Goal: Task Accomplishment & Management: Use online tool/utility

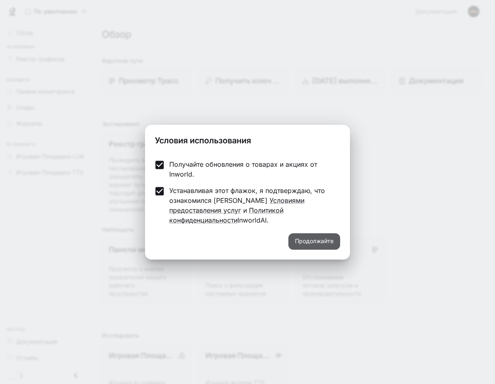
drag, startPoint x: 319, startPoint y: 228, endPoint x: 321, endPoint y: 233, distance: 4.7
click at [319, 233] on button "Продолжайте" at bounding box center [314, 241] width 52 height 16
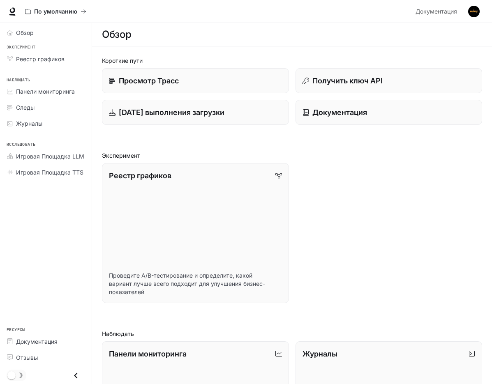
click at [290, 164] on div "Реестр графиков Проведите A/B-тестирование и определите, какой вариант лучше вс…" at bounding box center [288, 230] width 387 height 147
click at [447, 15] on span "Документация" at bounding box center [436, 12] width 42 height 10
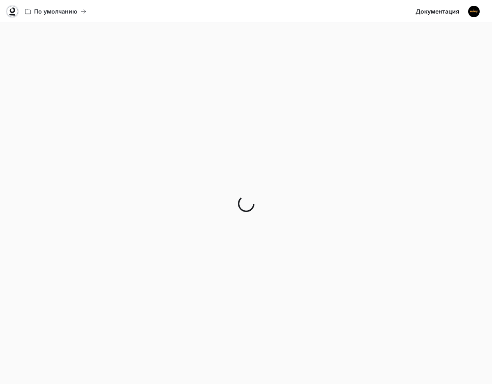
click at [14, 13] on icon at bounding box center [12, 11] width 8 height 8
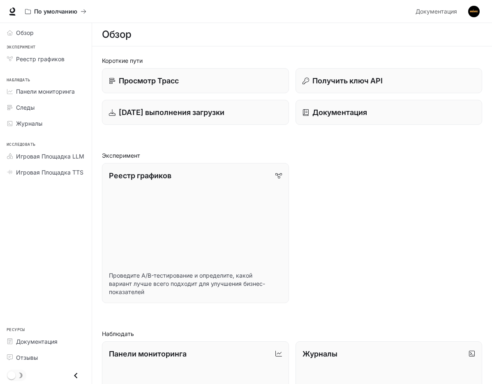
click at [478, 12] on img "button" at bounding box center [474, 12] width 12 height 12
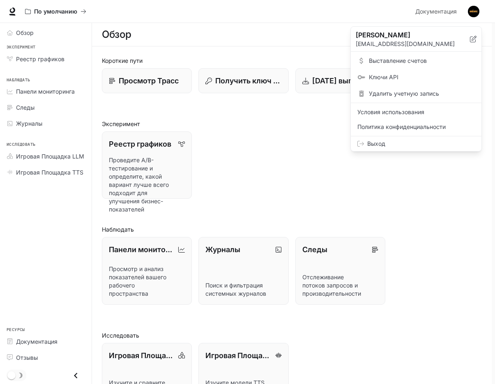
click at [319, 118] on div at bounding box center [247, 192] width 495 height 384
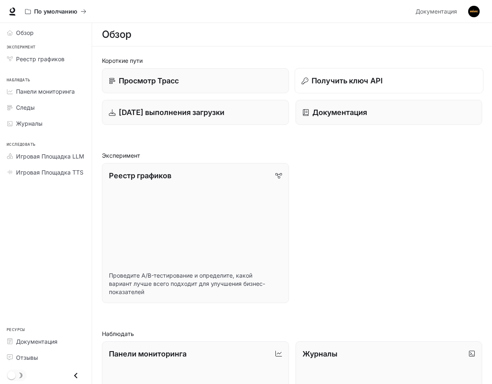
click at [294, 90] on button "Получить ключ API" at bounding box center [388, 80] width 189 height 25
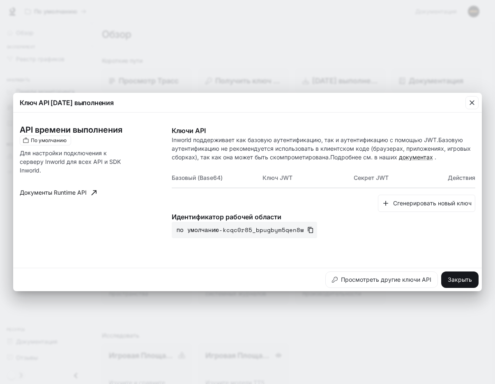
click at [256, 62] on div "Ключ API среды выполнения API времени выполнения По умолчанию Для настройки под…" at bounding box center [247, 192] width 495 height 384
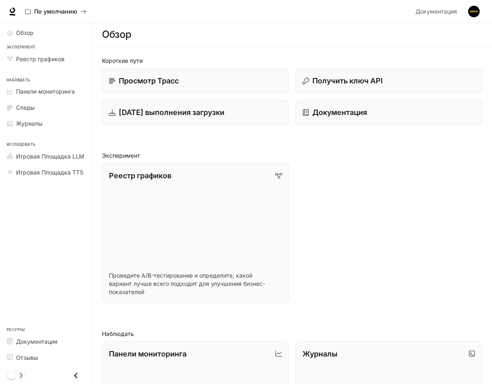
click at [337, 35] on div "Обзор" at bounding box center [292, 34] width 380 height 16
click at [339, 35] on div "Обзор" at bounding box center [292, 34] width 380 height 16
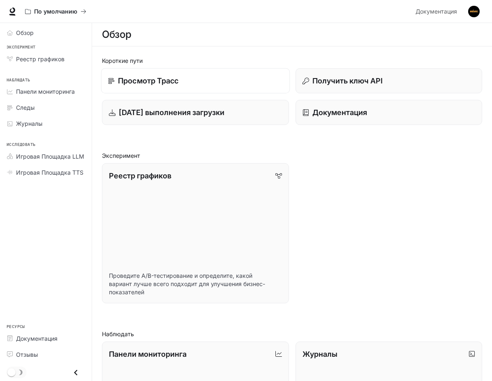
click at [164, 81] on ya-tr-span "Просмотр Трасс" at bounding box center [148, 80] width 60 height 9
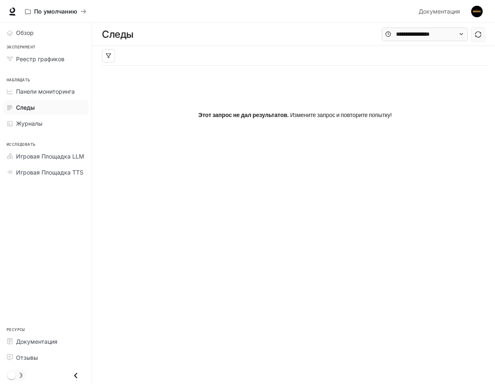
click at [142, 102] on div "Этот запрос не дал результатов. Измените запрос и повторите попытку!" at bounding box center [295, 115] width 387 height 99
click at [73, 60] on div "Реестр графиков" at bounding box center [50, 59] width 69 height 9
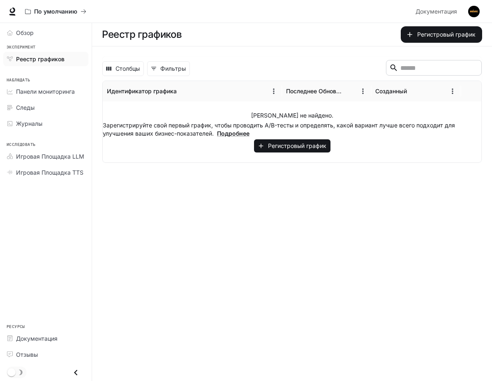
drag, startPoint x: 142, startPoint y: 189, endPoint x: 134, endPoint y: 186, distance: 8.3
click at [140, 189] on main "Реестр графиков Регистровый график Столбцы 0 Фильтры ​ Идентификатор графика По…" at bounding box center [292, 202] width 400 height 358
click at [31, 34] on ya-tr-span "Обзор" at bounding box center [25, 32] width 18 height 7
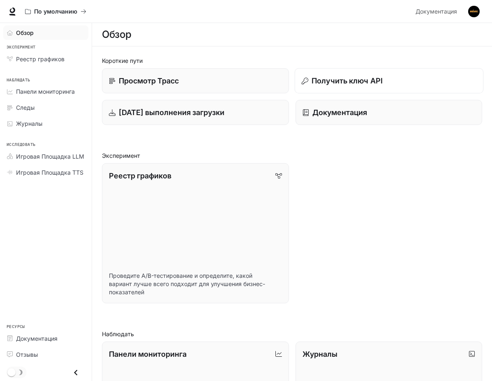
click at [294, 90] on button "Получить ключ API" at bounding box center [388, 80] width 189 height 25
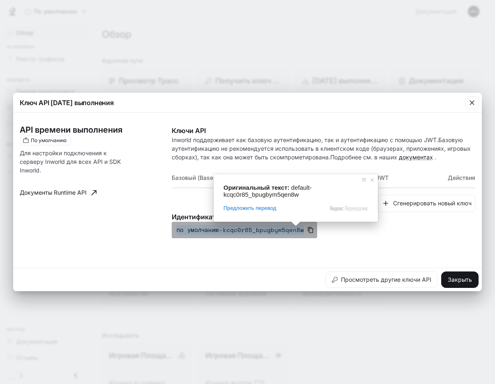
click at [264, 230] on ya-tr-span "по умолчанию-kcqc0r85_bpugbym5qen8w" at bounding box center [240, 230] width 127 height 10
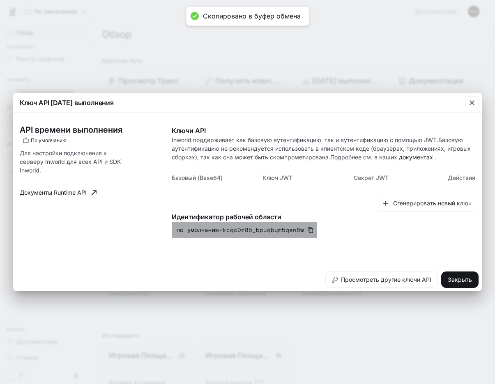
click at [308, 233] on icon "button" at bounding box center [310, 230] width 5 height 6
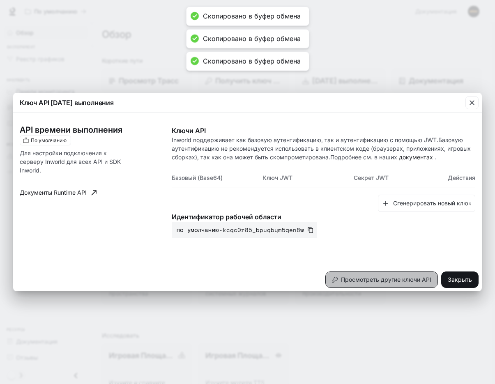
click at [355, 275] on ya-tr-span "Просмотреть другие ключи API" at bounding box center [386, 280] width 90 height 10
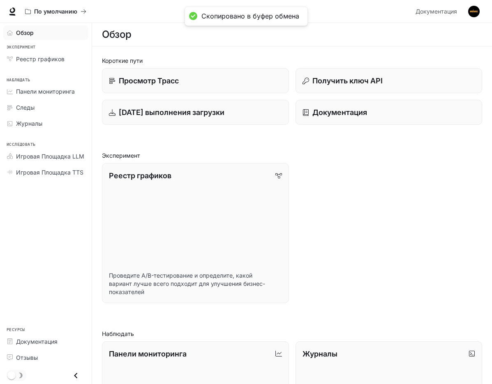
drag, startPoint x: 303, startPoint y: 218, endPoint x: 291, endPoint y: 185, distance: 35.9
click at [312, 86] on p "Получить ключ API" at bounding box center [347, 80] width 71 height 11
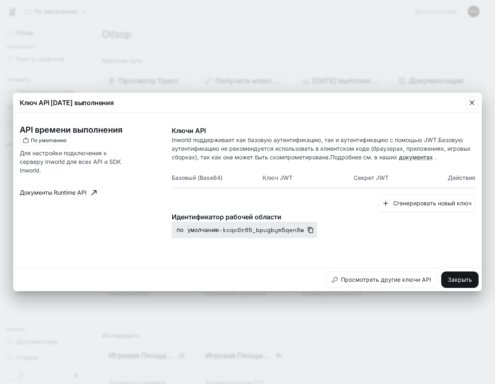
click at [274, 231] on ya-tr-span "по умолчанию-kcqc0r85_bpugbym5qen8w" at bounding box center [240, 230] width 127 height 10
click at [275, 230] on ya-tr-span "по умолчанию-kcqc0r85_bpugbym5qen8w" at bounding box center [240, 230] width 127 height 10
click at [468, 101] on icon "button" at bounding box center [472, 103] width 8 height 8
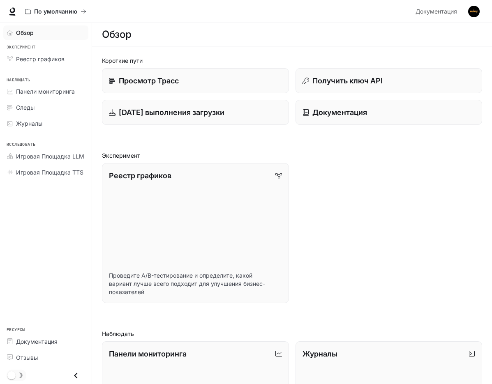
click at [372, 17] on div "По умолчанию" at bounding box center [216, 11] width 391 height 16
click at [391, 27] on div "Обзор" at bounding box center [292, 34] width 380 height 16
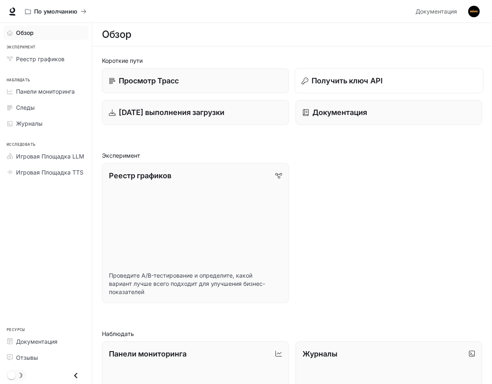
click at [294, 88] on button "Получить ключ API" at bounding box center [388, 80] width 189 height 25
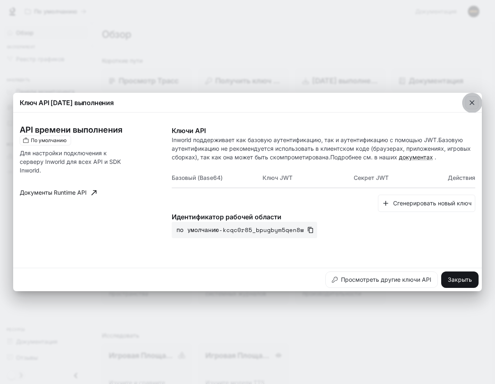
click at [467, 104] on div "button" at bounding box center [472, 102] width 13 height 13
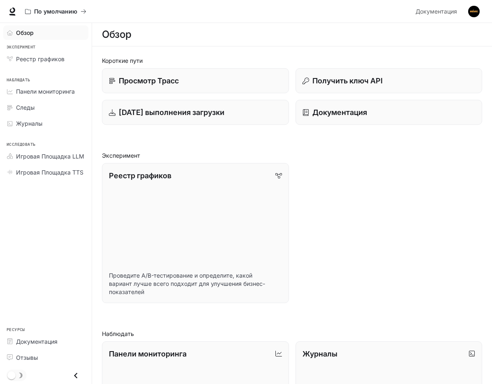
click at [279, 198] on div "Реестр графиков Проведите A/B-тестирование и определите, какой вариант лучше вс…" at bounding box center [288, 230] width 387 height 147
drag, startPoint x: 308, startPoint y: 215, endPoint x: 265, endPoint y: 203, distance: 44.8
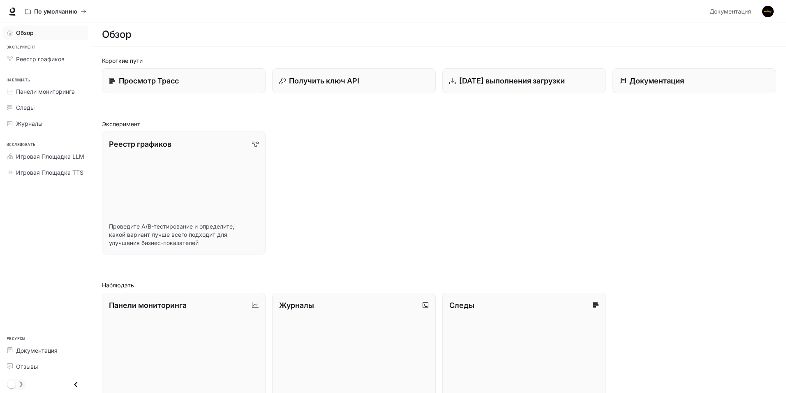
click at [460, 107] on div "Короткие пути Просмотр Трасс Получить ключ API [DATE] выполнения загрузки Докум…" at bounding box center [439, 316] width 674 height 520
click at [190, 89] on link "Просмотр Трасс" at bounding box center [183, 80] width 165 height 25
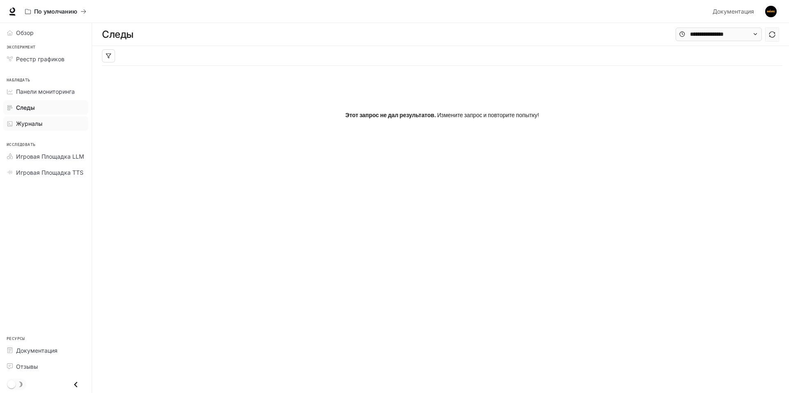
click at [44, 122] on div "Журналы" at bounding box center [50, 123] width 69 height 9
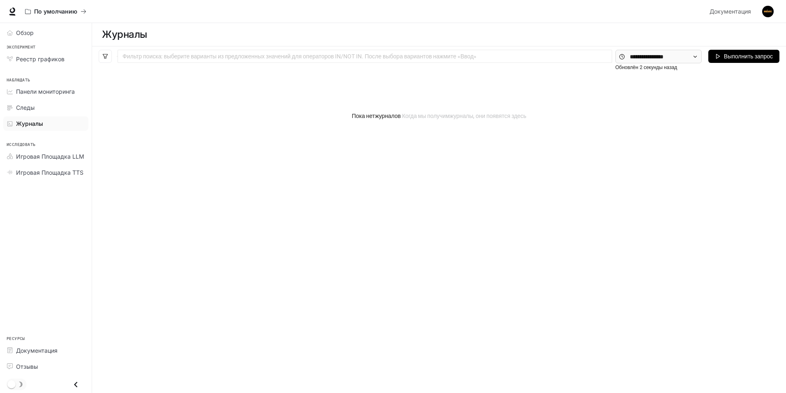
click at [715, 59] on button "Выполнить запрос" at bounding box center [743, 56] width 71 height 13
click at [722, 58] on button "Выполнить запрос" at bounding box center [743, 56] width 71 height 13
click at [51, 90] on ya-tr-span "Панели мониторинга" at bounding box center [45, 91] width 59 height 7
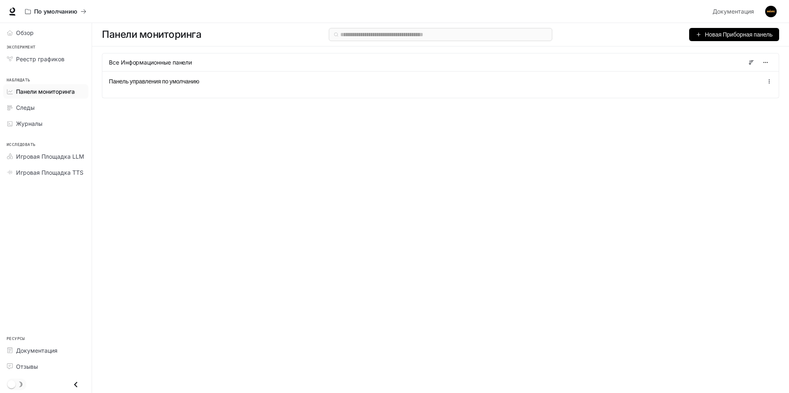
click at [720, 36] on ya-tr-span "Новая Приборная панель" at bounding box center [739, 34] width 68 height 7
click at [705, 55] on ya-tr-span "Создать панель мониторинга" at bounding box center [738, 57] width 68 height 18
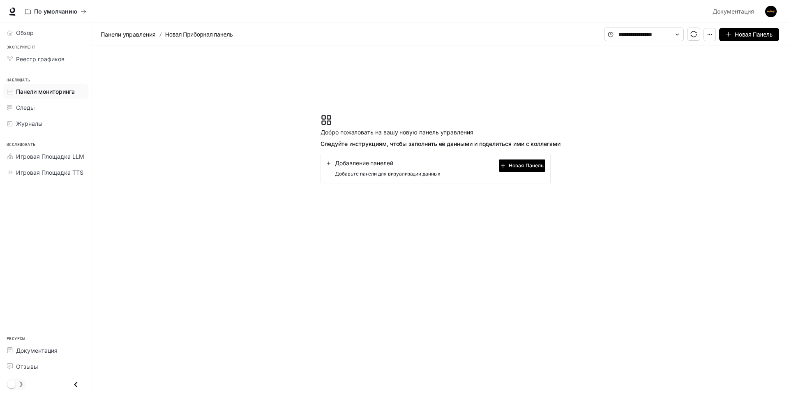
click at [505, 162] on button "Новая Панель" at bounding box center [522, 165] width 46 height 13
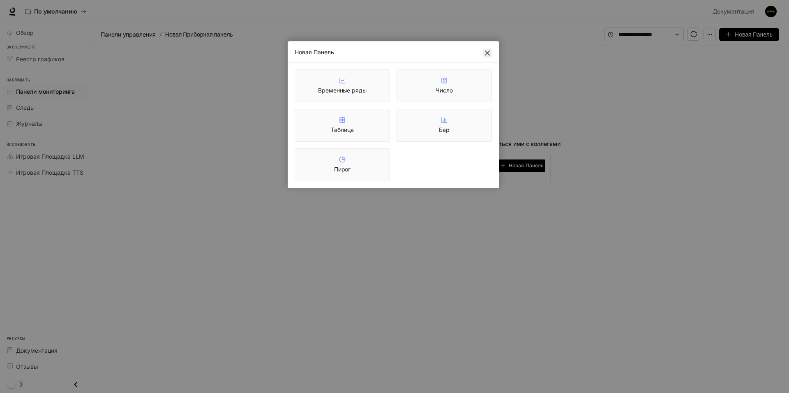
click at [489, 49] on button "Закрыть" at bounding box center [487, 52] width 9 height 9
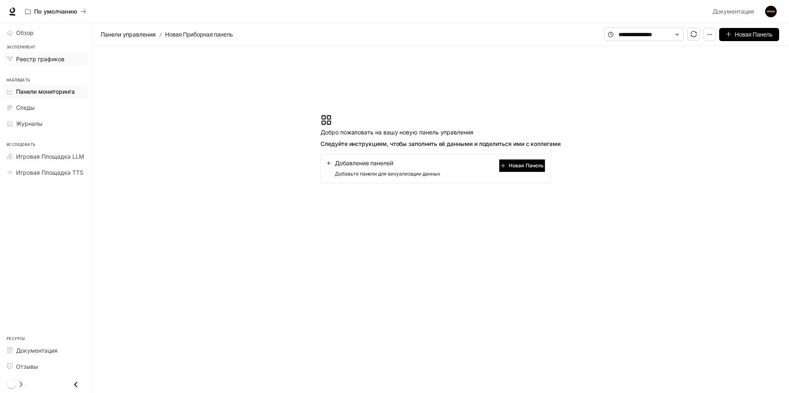
click at [61, 61] on ya-tr-span "Реестр графиков" at bounding box center [40, 58] width 48 height 7
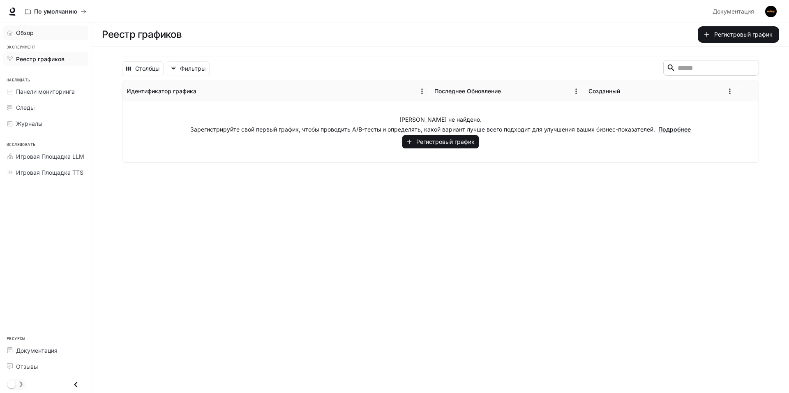
click at [40, 37] on link "Обзор" at bounding box center [45, 32] width 85 height 14
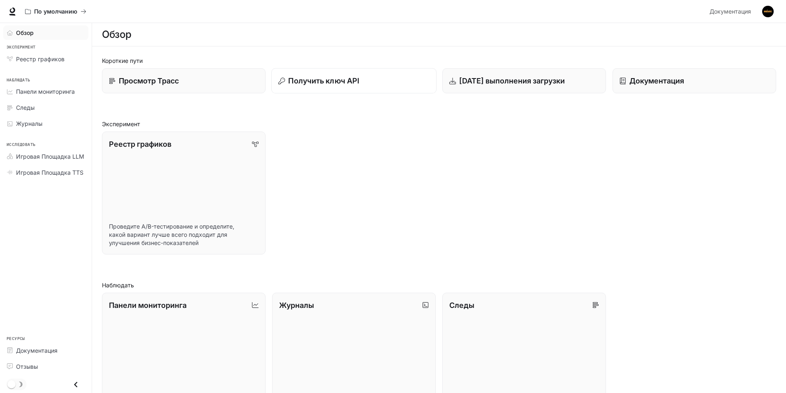
click at [302, 86] on p "Получить ключ API" at bounding box center [323, 80] width 71 height 11
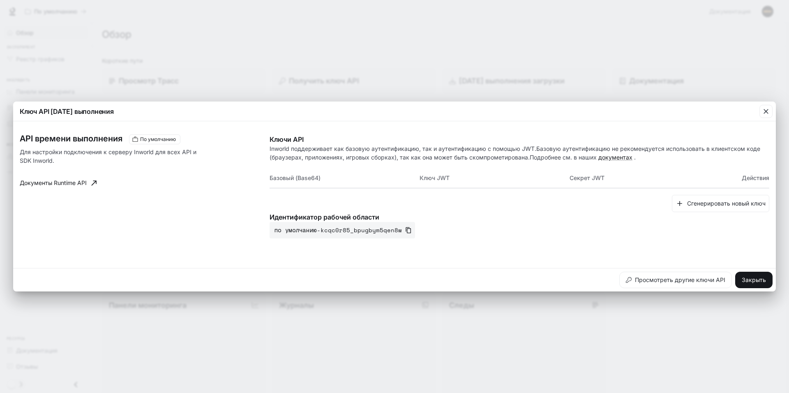
click at [264, 96] on div "Ключ API среды выполнения API времени выполнения По умолчанию Для настройки под…" at bounding box center [394, 196] width 789 height 393
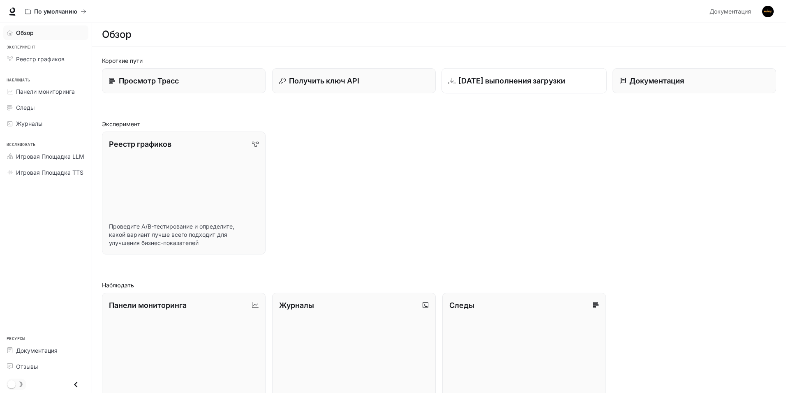
click at [483, 83] on ya-tr-span "[DATE] выполнения загрузки" at bounding box center [511, 80] width 107 height 9
click at [191, 88] on link "Просмотр Трасс" at bounding box center [184, 80] width 164 height 25
click at [489, 143] on div "Реестр графиков Проведите A/B-тестирование и определите, какой вариант лучше вс…" at bounding box center [435, 189] width 681 height 129
click at [480, 141] on div "Реестр графиков Проведите A/B-тестирование и определите, какой вариант лучше вс…" at bounding box center [435, 189] width 681 height 129
click at [470, 132] on div "Реестр графиков Проведите A/B-тестирование и определите, какой вариант лучше вс…" at bounding box center [435, 189] width 681 height 129
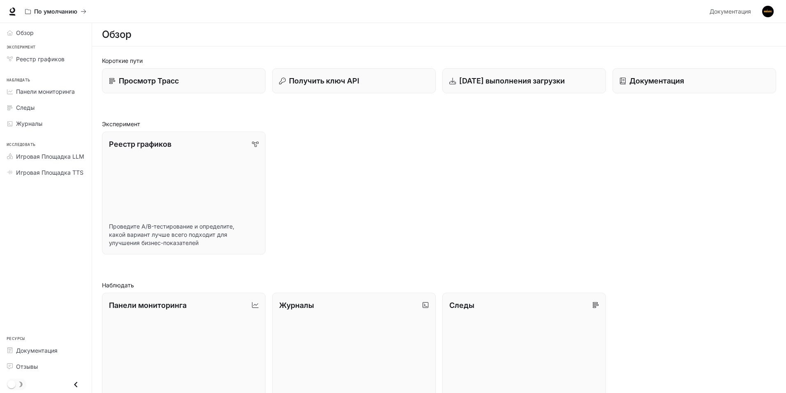
click at [466, 127] on div "Реестр графиков Проведите A/B-тестирование и определите, какой вариант лучше вс…" at bounding box center [435, 189] width 681 height 129
click at [471, 115] on div "Короткие пути Просмотр Трасс Получить ключ API [DATE] выполнения загрузки Докум…" at bounding box center [439, 316] width 674 height 520
click at [474, 115] on div "Короткие пути Просмотр Трасс Получить ключ API [DATE] выполнения загрузки Докум…" at bounding box center [439, 316] width 674 height 520
